Goal: Task Accomplishment & Management: Use online tool/utility

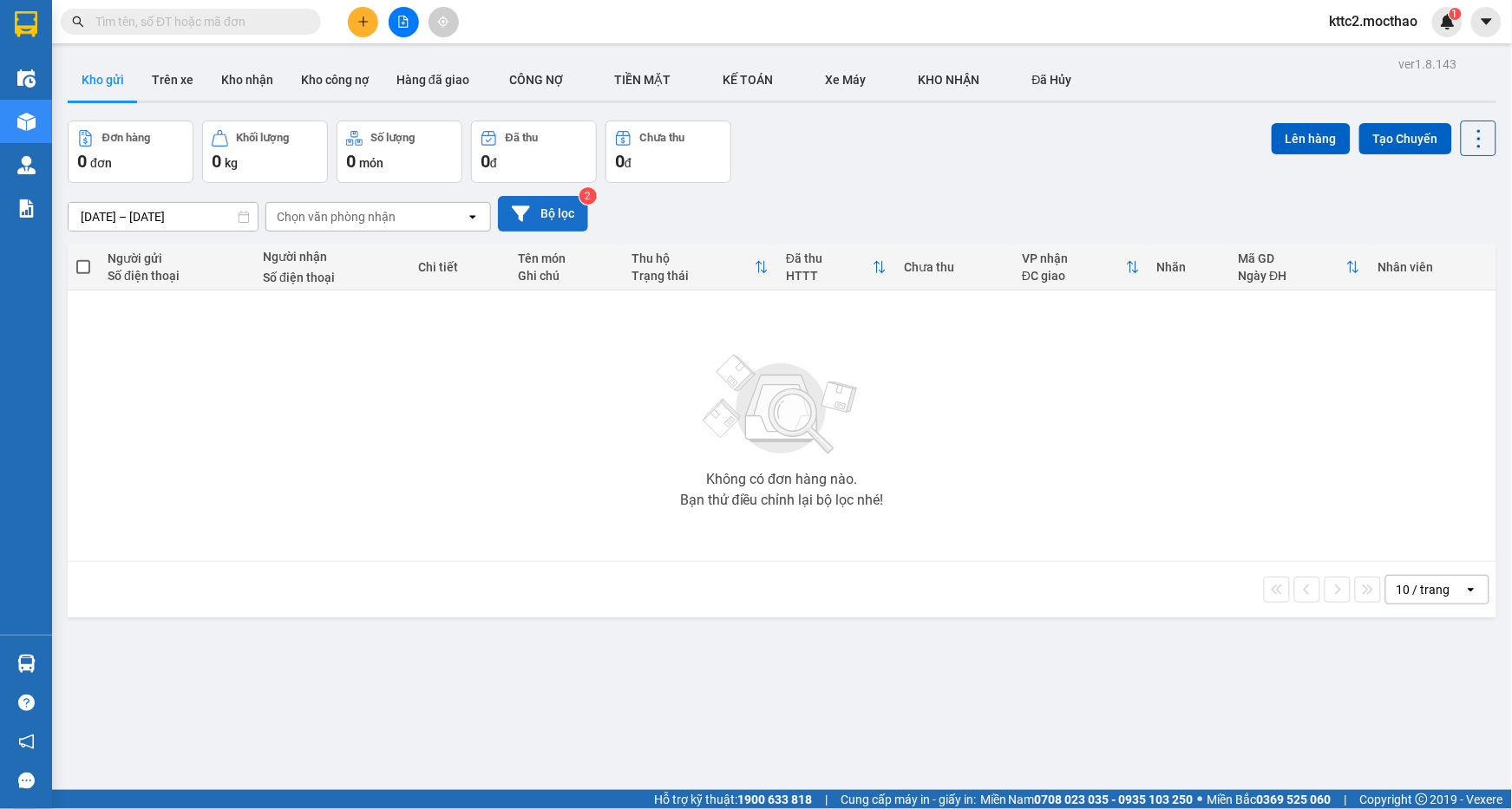
click at [542, 206] on button "Bộ lọc" at bounding box center [543, 214] width 91 height 36
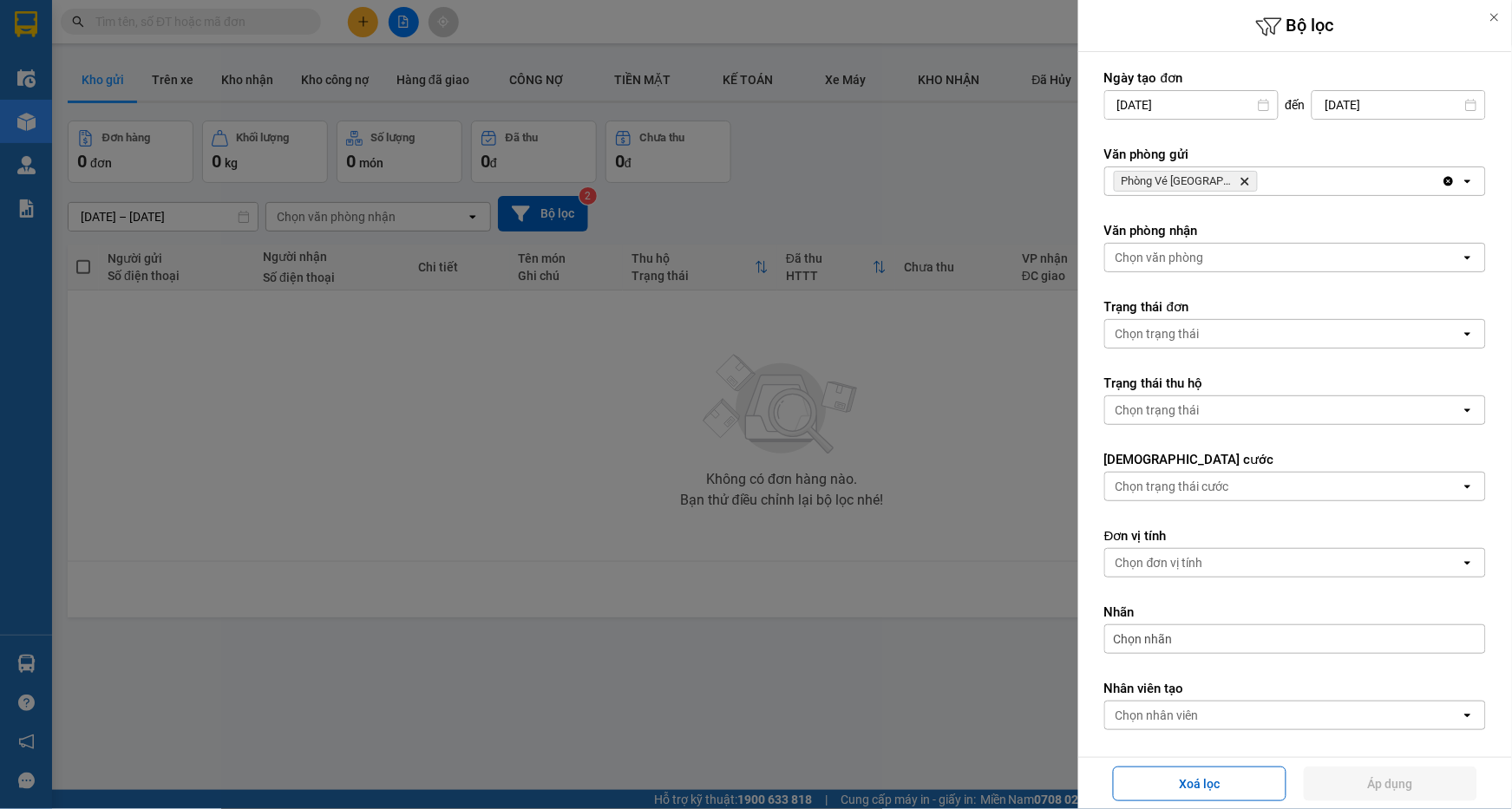
click at [1242, 180] on icon "Phòng Vé Tuy Hòa, close by backspace" at bounding box center [1245, 181] width 8 height 8
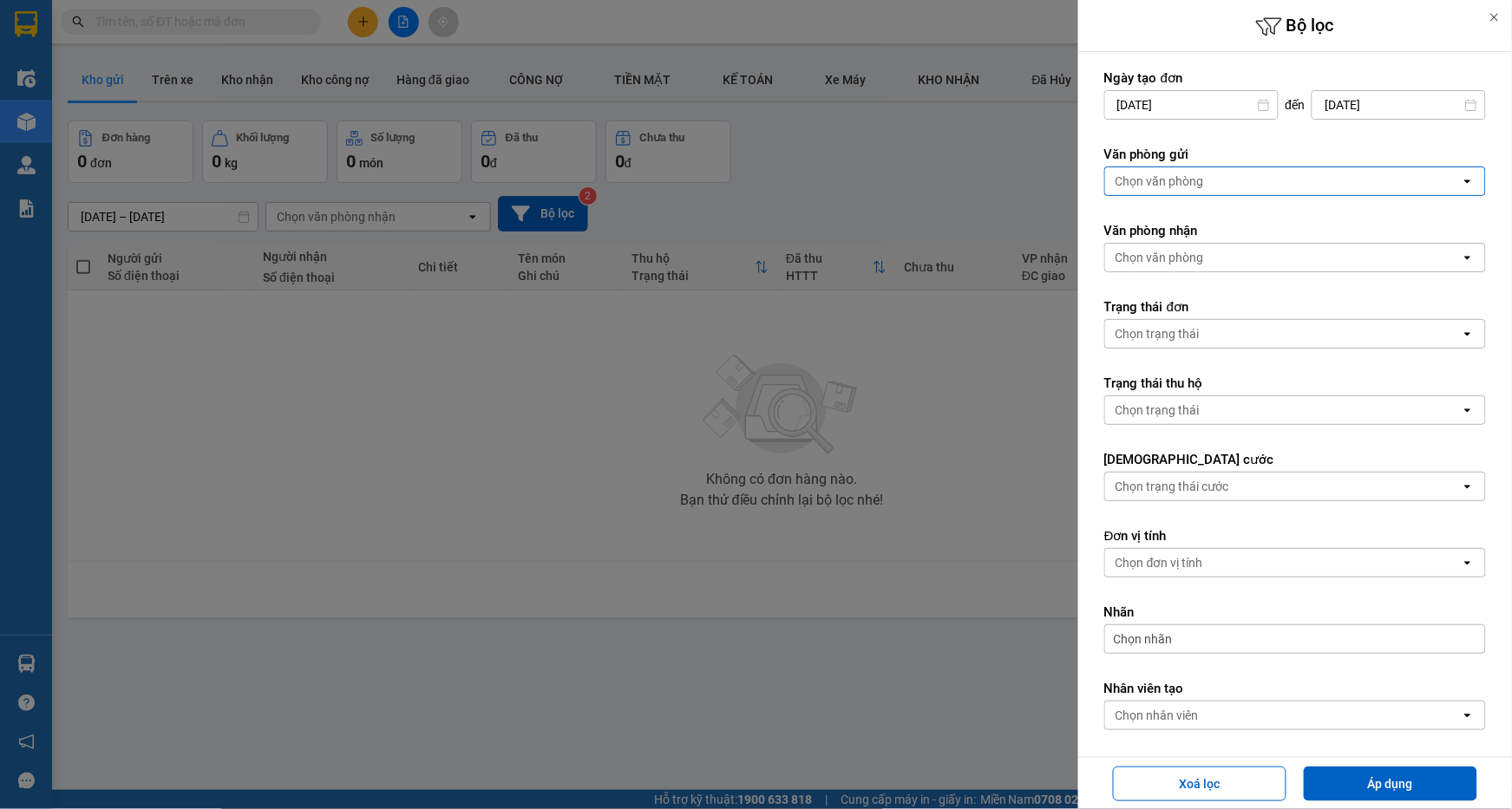
click at [1226, 180] on div "Chọn văn phòng" at bounding box center [1283, 181] width 355 height 28
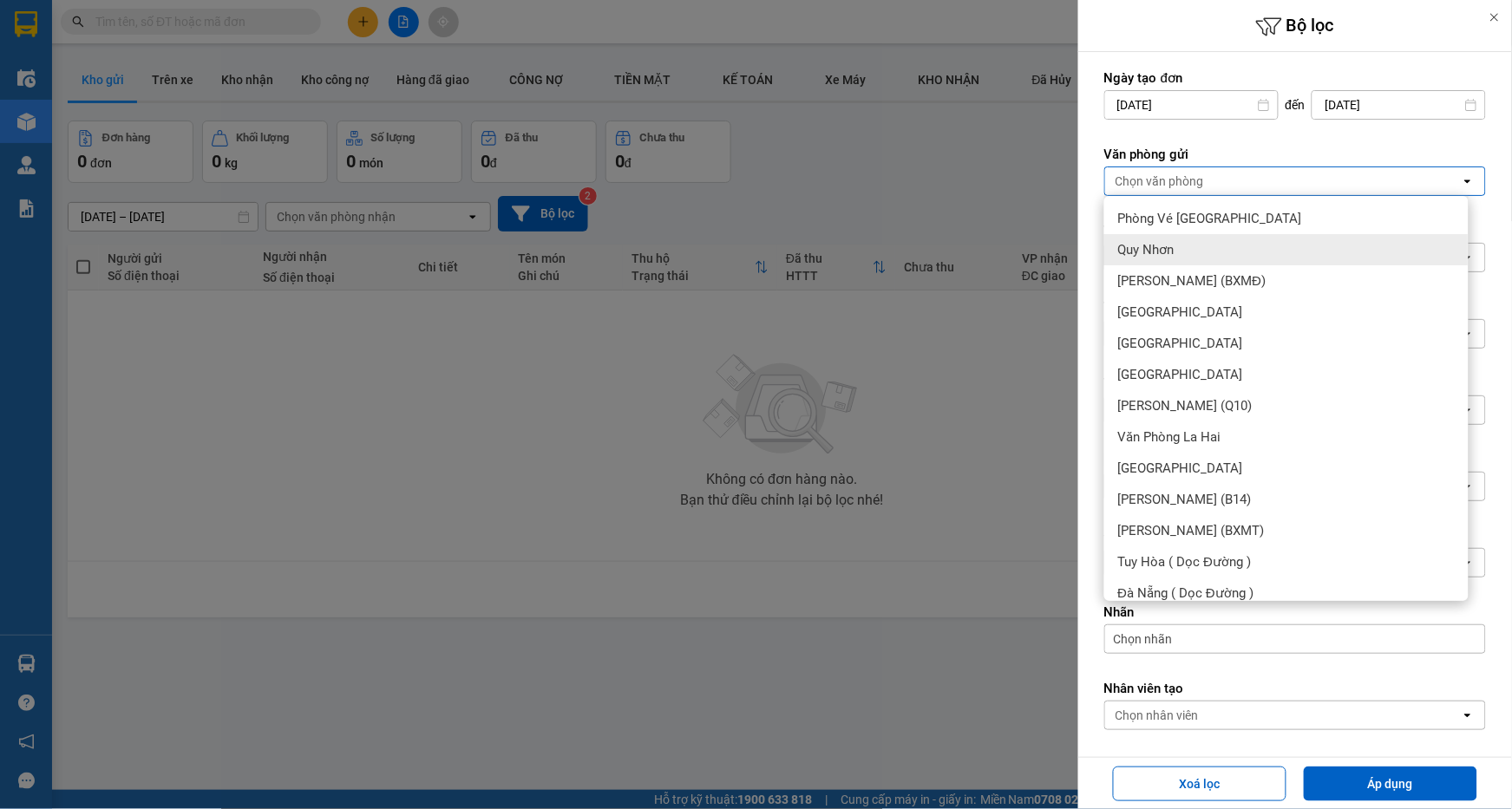
click at [1182, 254] on div "Quy Nhơn" at bounding box center [1287, 249] width 364 height 31
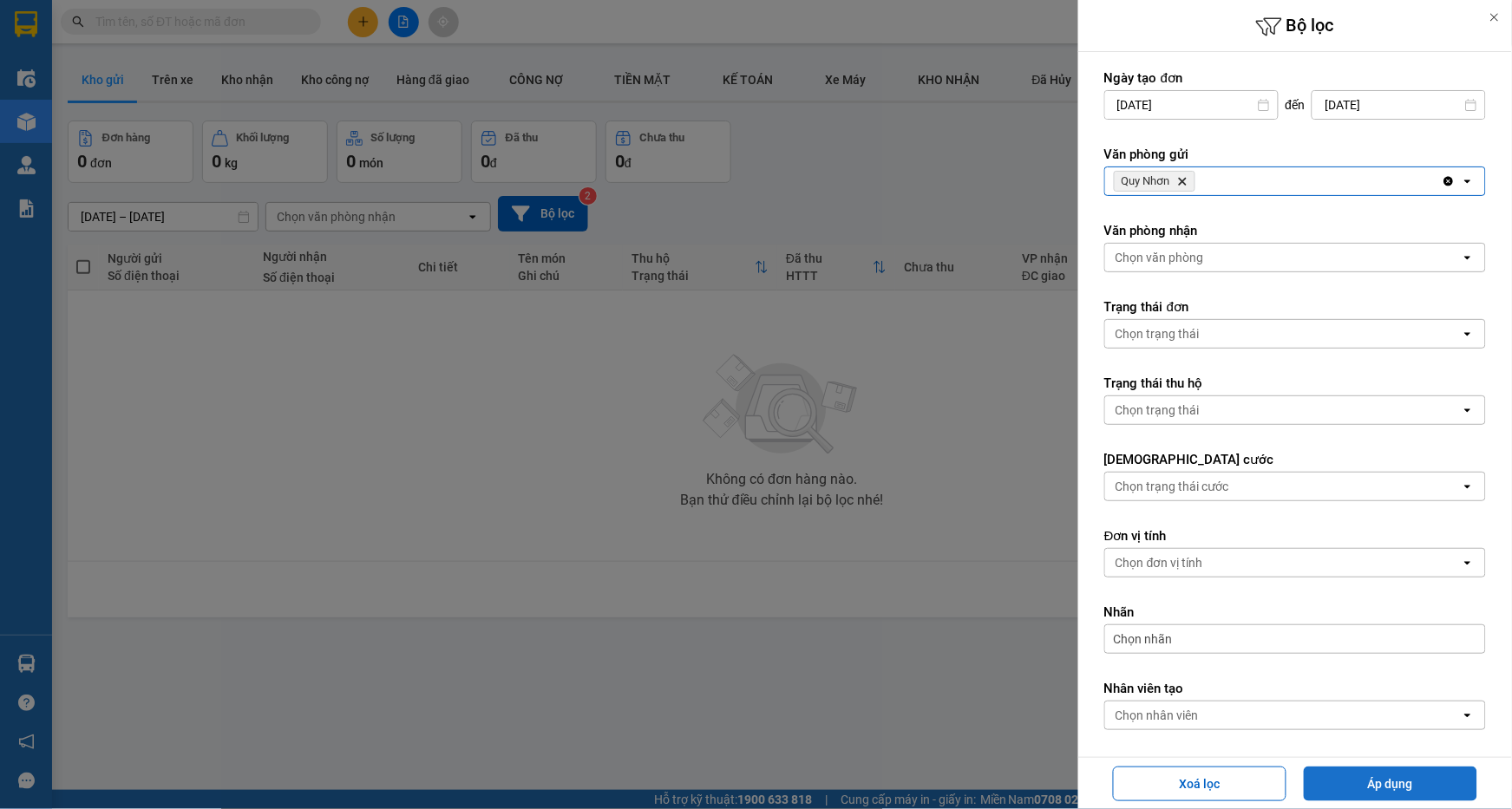
click at [1360, 787] on button "Áp dụng" at bounding box center [1390, 784] width 173 height 35
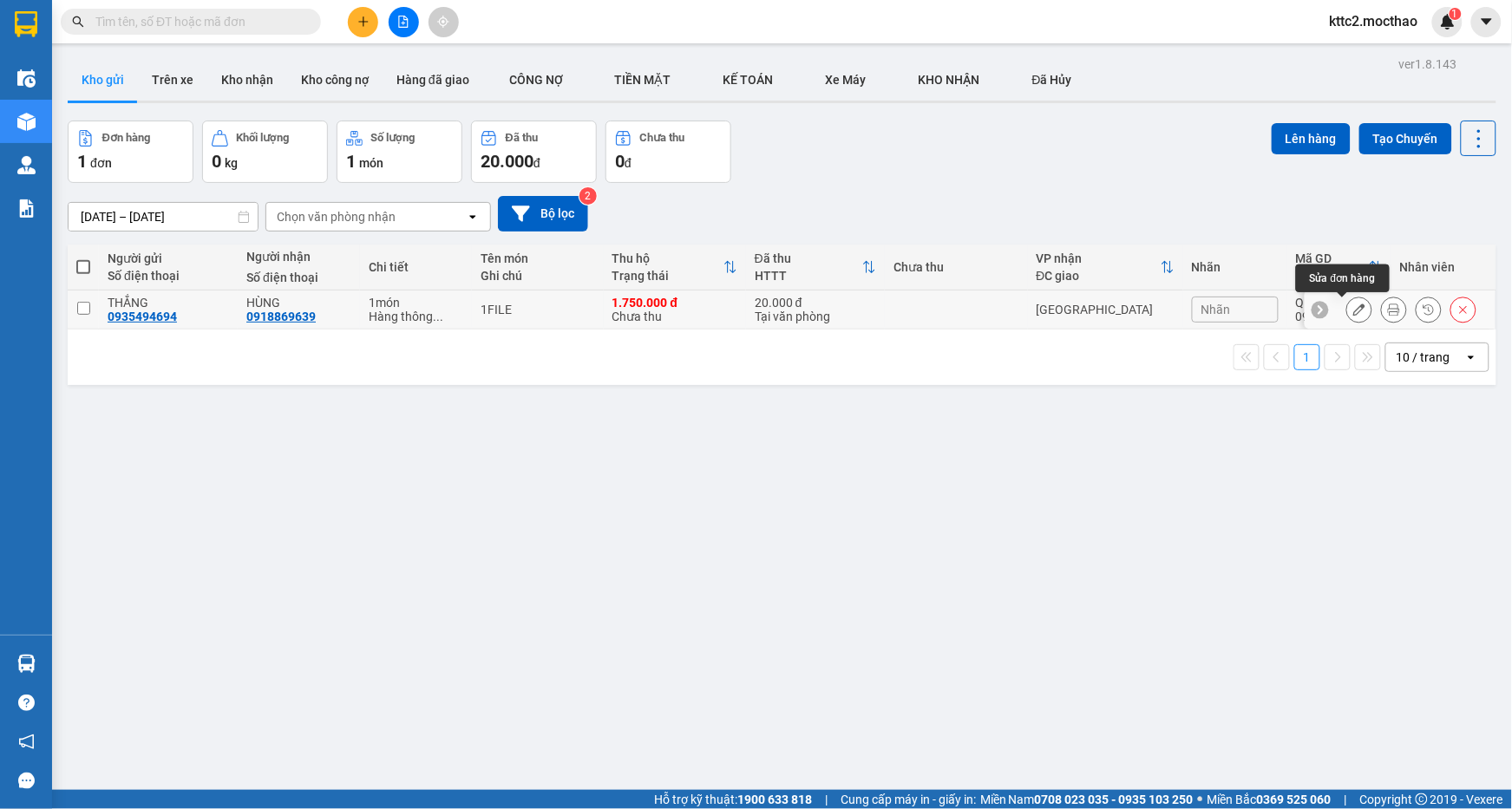
click at [1348, 310] on button at bounding box center [1359, 310] width 24 height 30
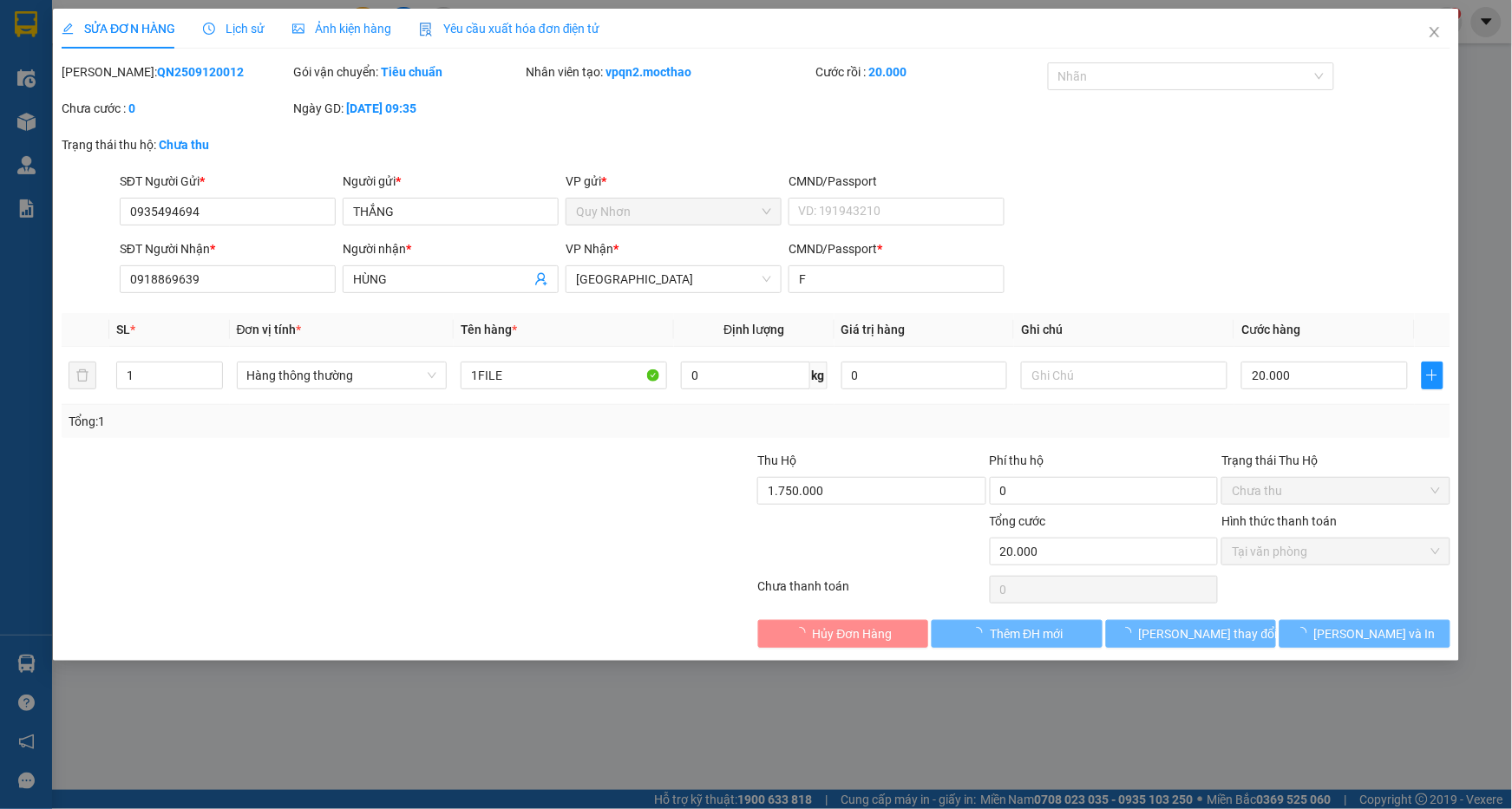
type input "0935494694"
type input "THẮNG"
type input "0918869639"
type input "HÙNG"
type input "F"
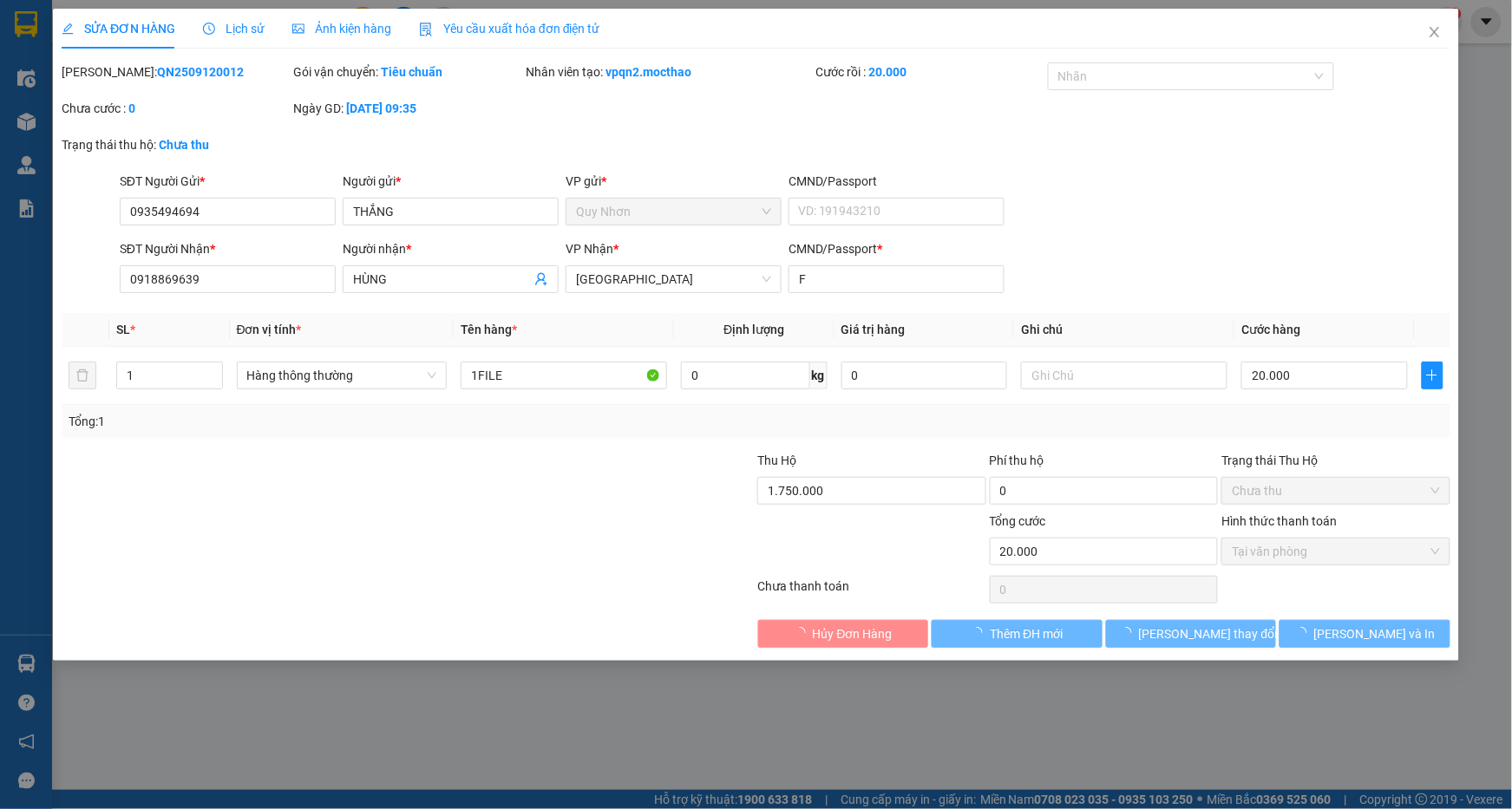
type input "20.000"
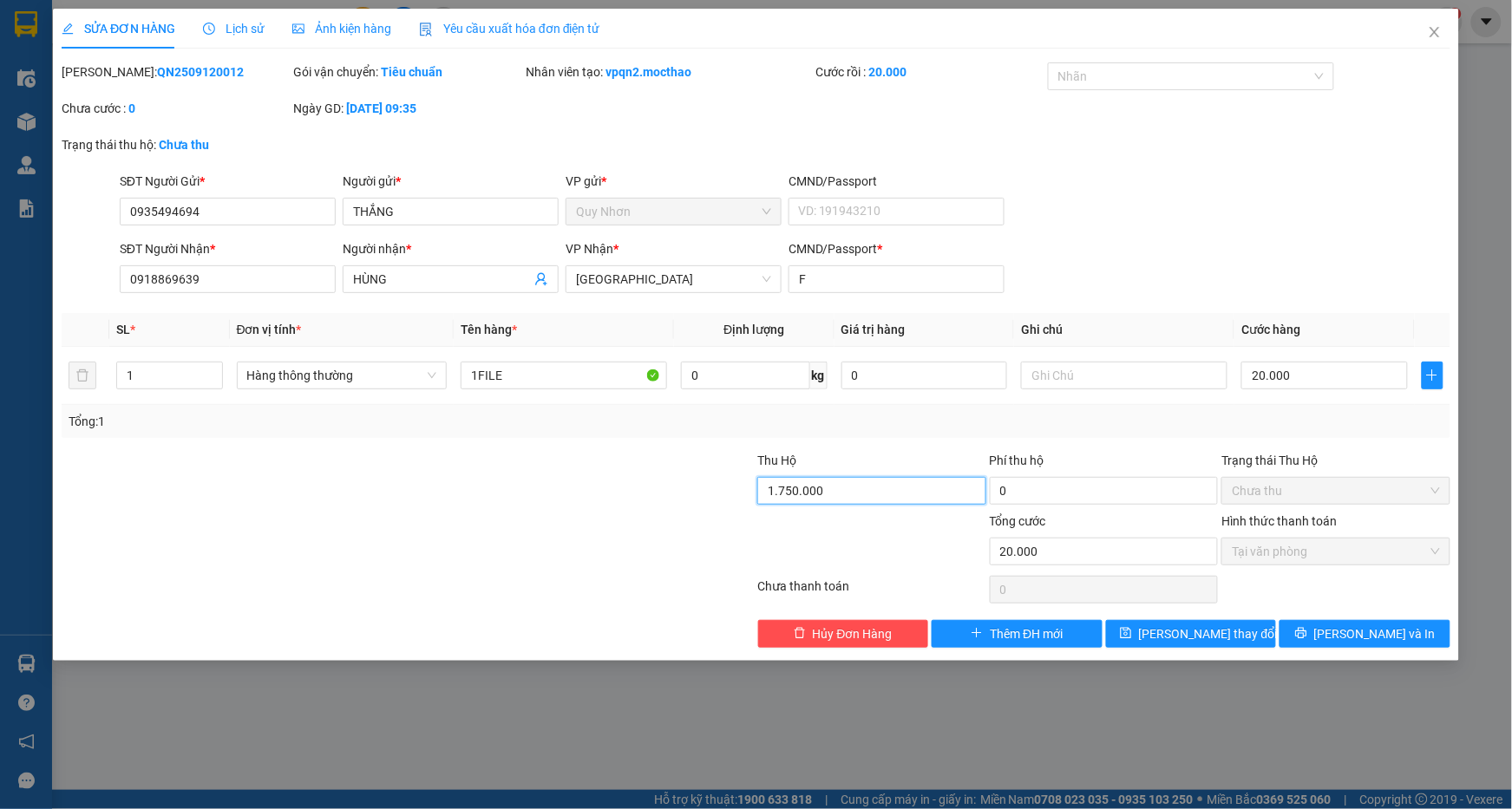
click at [857, 490] on input "1.750.000" at bounding box center [871, 491] width 228 height 28
type input "0"
click at [1180, 634] on span "[PERSON_NAME] thay đổi" at bounding box center [1209, 633] width 139 height 19
